Goal: Register for event/course

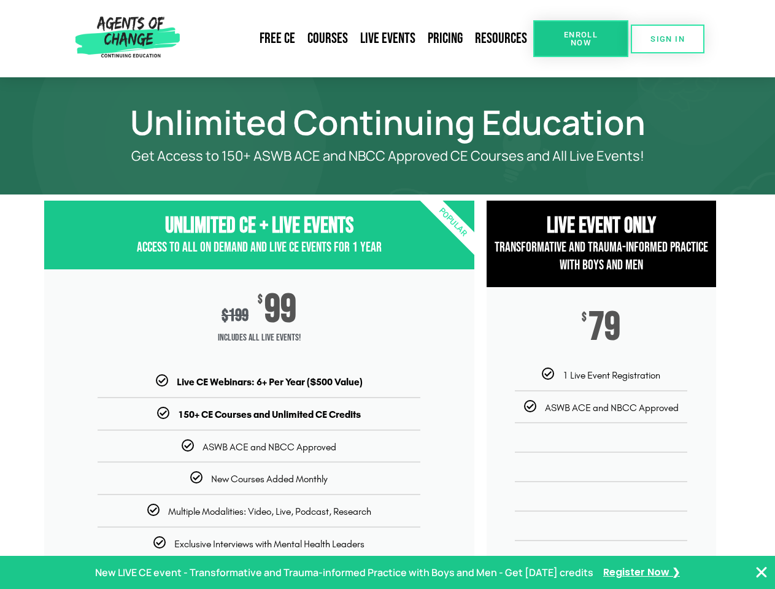
click at [387, 295] on div "$ 199 $ 99 Includes ALL Live Events!" at bounding box center [259, 322] width 430 height 106
click at [502, 39] on link "Resources" at bounding box center [501, 39] width 64 height 28
click at [581, 39] on span "Enroll Now" at bounding box center [581, 39] width 56 height 16
click at [668, 39] on span "SIGN IN" at bounding box center [668, 39] width 34 height 8
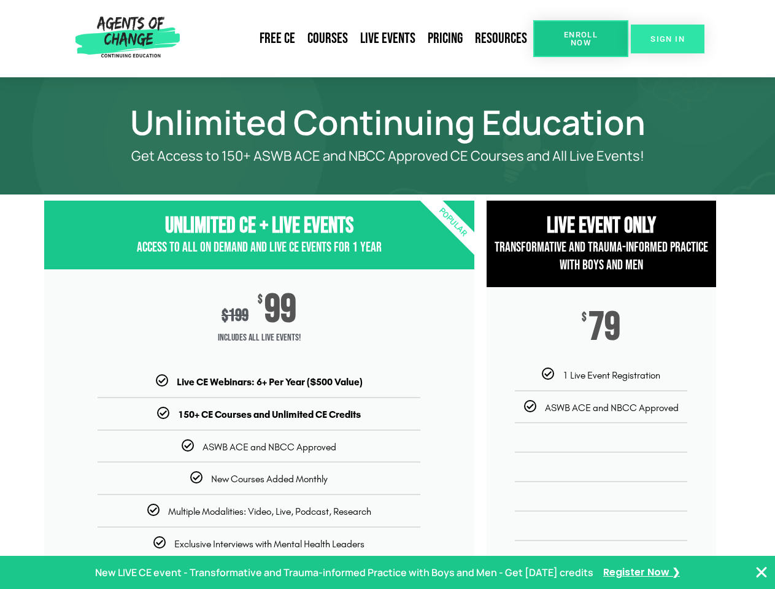
click at [668, 39] on span "SIGN IN" at bounding box center [668, 39] width 34 height 8
click at [387, 573] on p "New LIVE CE event - Transformative and Trauma-informed Practice with Boys and M…" at bounding box center [344, 573] width 498 height 18
click at [762, 573] on icon "Close Banner" at bounding box center [761, 572] width 15 height 15
